Goal: Find specific page/section: Find specific page/section

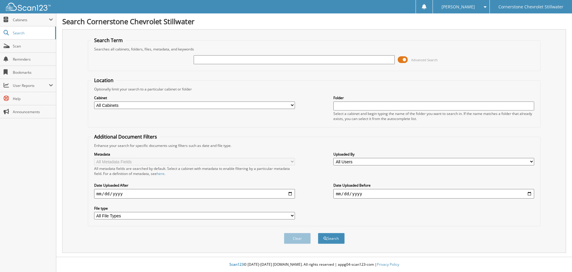
click at [240, 60] on input "text" at bounding box center [294, 59] width 201 height 9
type input "6119135"
click at [318, 233] on button "Search" at bounding box center [331, 238] width 27 height 11
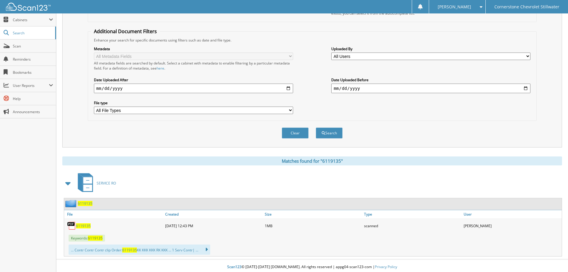
scroll to position [108, 0]
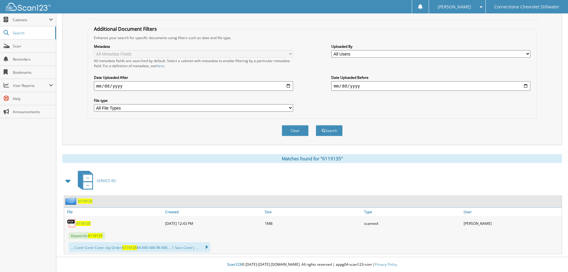
click at [84, 221] on span "6119135" at bounding box center [83, 223] width 15 height 5
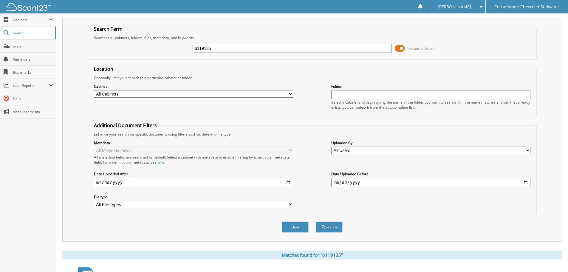
scroll to position [0, 0]
